Goal: Register for event/course

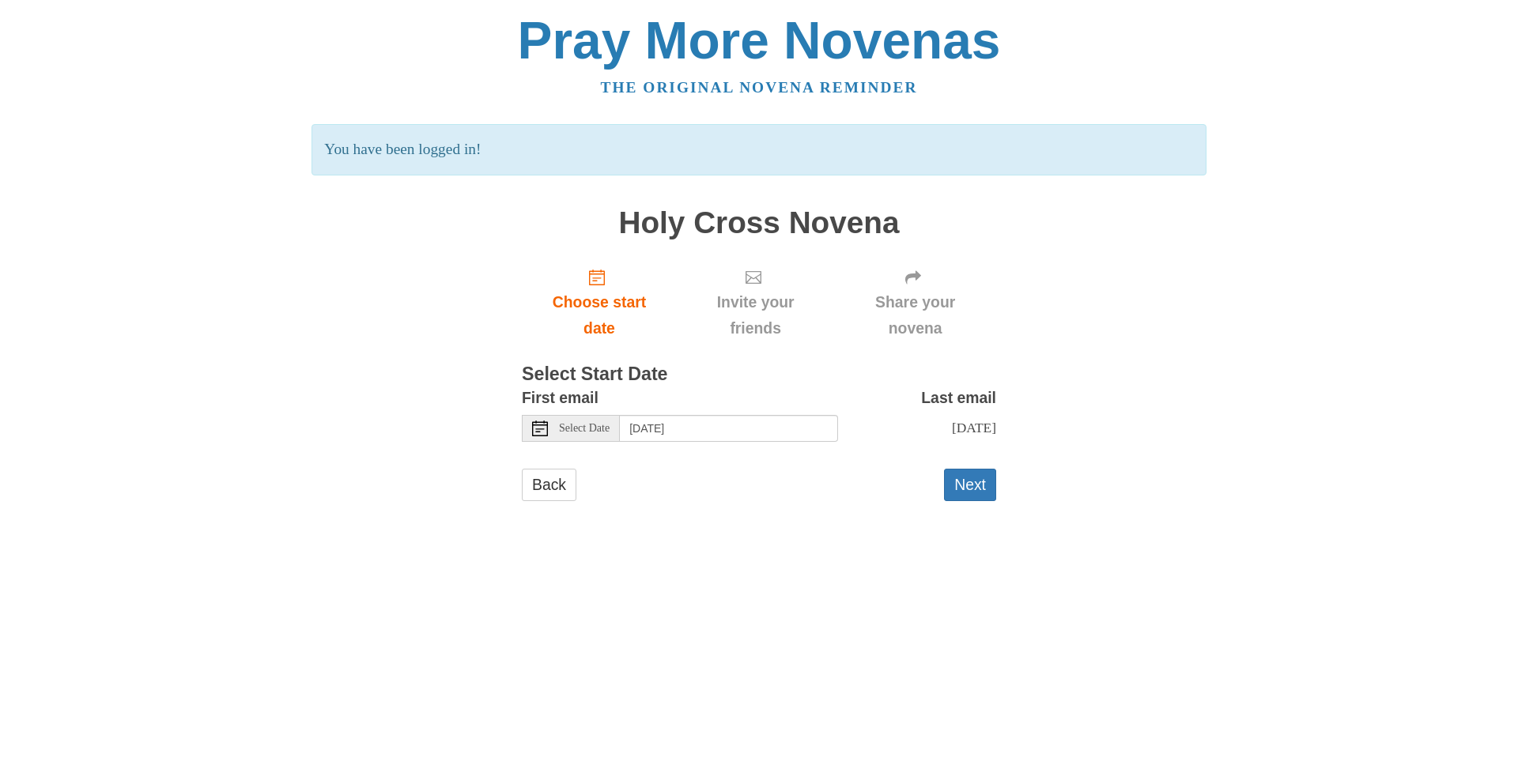
click at [601, 445] on div "First email Select Date [DATE] Last email [DATE] Selecting [DATE] as the start …" at bounding box center [759, 419] width 474 height 69
click at [538, 429] on use at bounding box center [541, 429] width 16 height 16
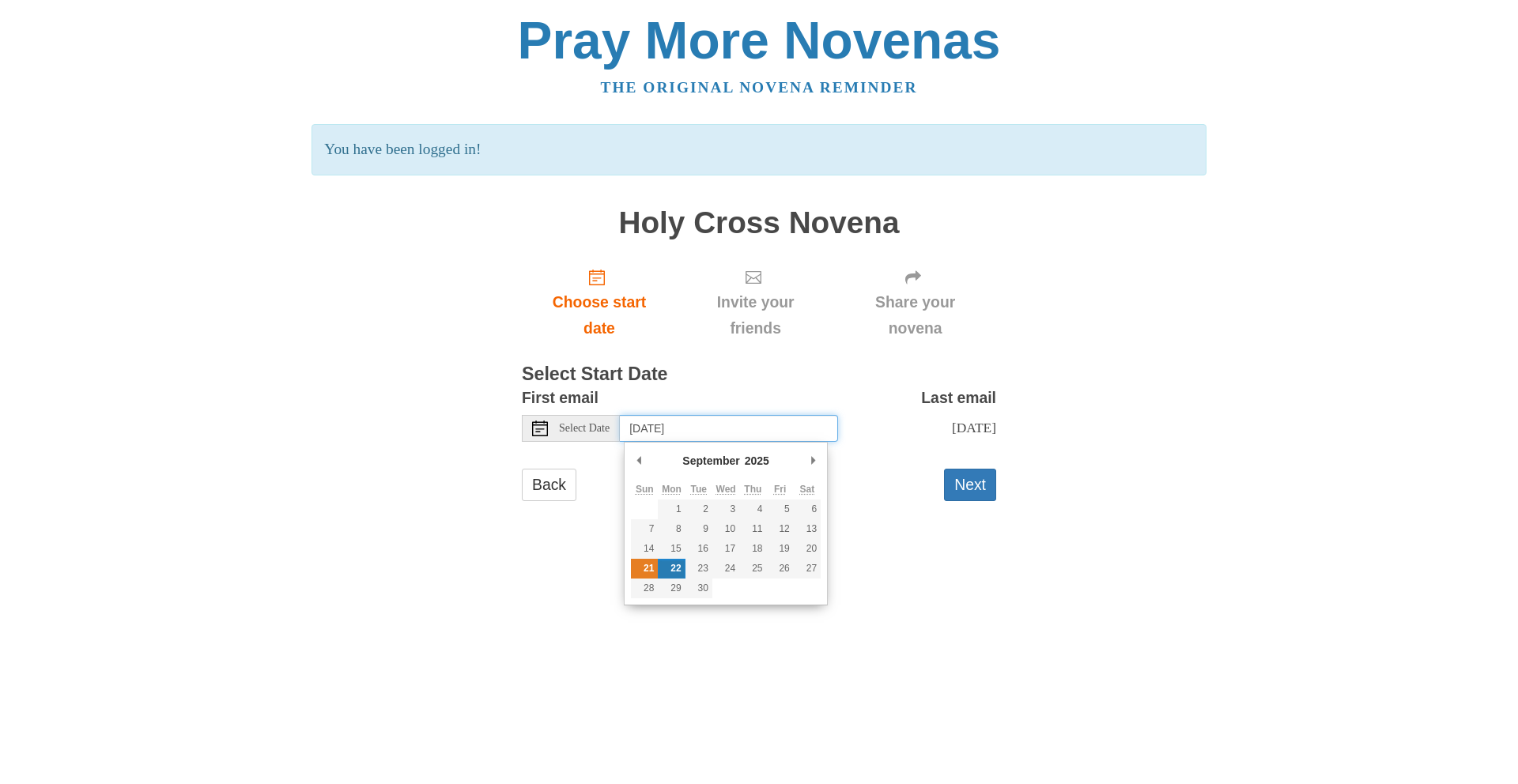
type input "[DATE]"
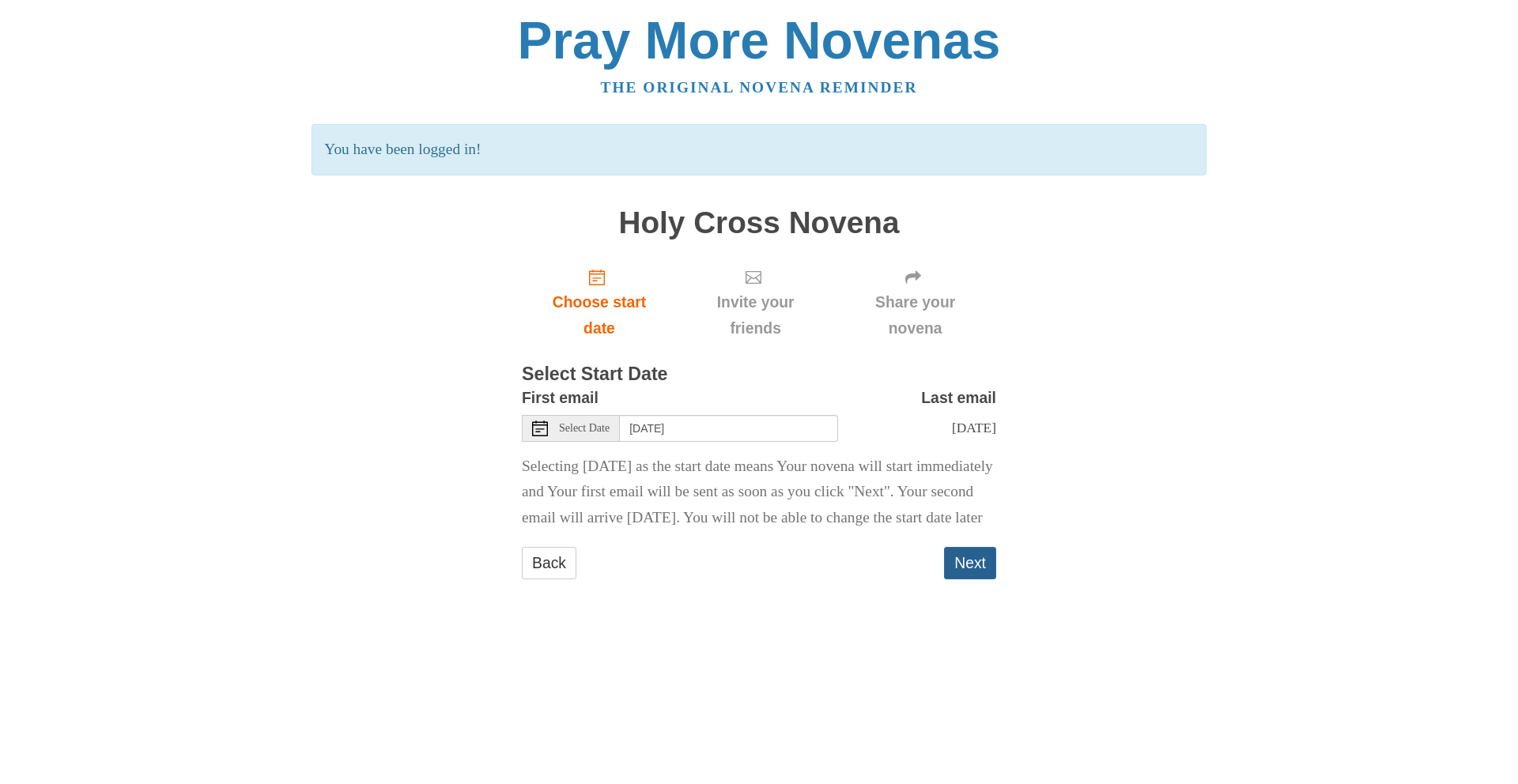
click at [958, 580] on button "Next" at bounding box center [970, 563] width 52 height 33
